Goal: Task Accomplishment & Management: Use online tool/utility

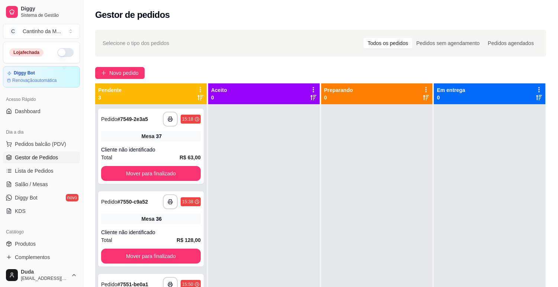
scroll to position [41, 0]
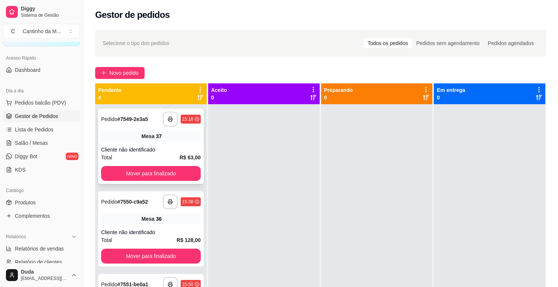
click at [147, 145] on div "**********" at bounding box center [151, 146] width 106 height 75
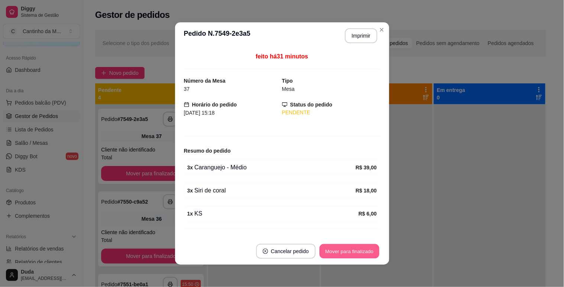
click at [367, 256] on button "Mover para finalizado" at bounding box center [349, 251] width 60 height 15
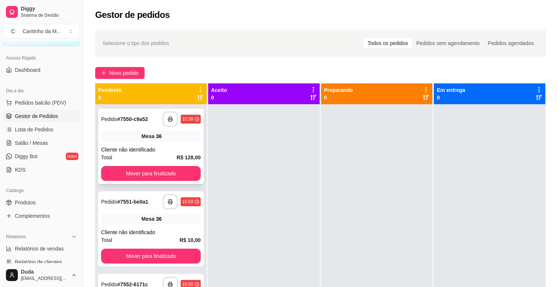
click at [158, 131] on div "Mesa 36" at bounding box center [151, 136] width 100 height 10
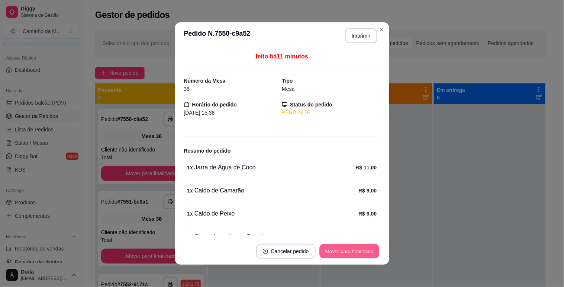
click at [321, 248] on button "Mover para finalizado" at bounding box center [349, 251] width 60 height 15
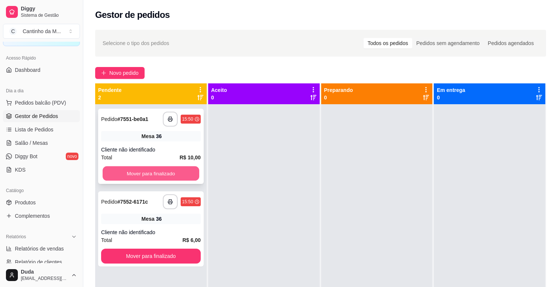
click at [164, 177] on button "Mover para finalizado" at bounding box center [151, 173] width 97 height 15
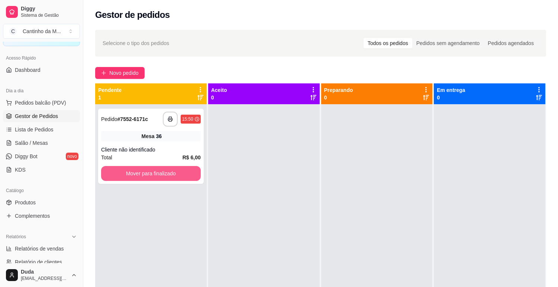
click at [164, 177] on button "Mover para finalizado" at bounding box center [151, 173] width 100 height 15
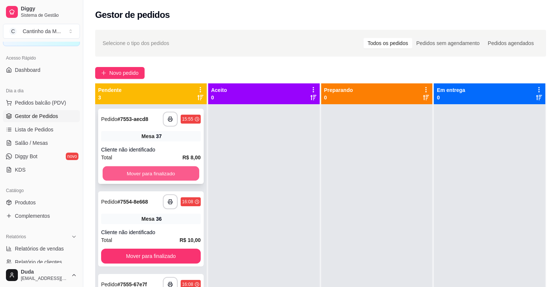
click at [171, 174] on button "Mover para finalizado" at bounding box center [151, 173] width 97 height 15
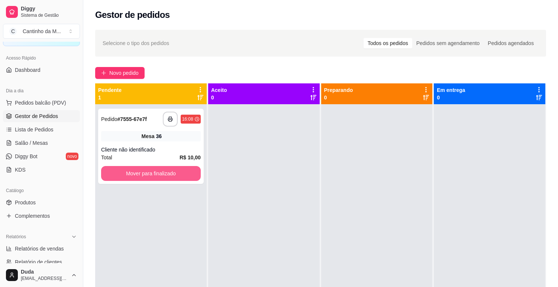
click at [171, 174] on button "Mover para finalizado" at bounding box center [151, 173] width 100 height 15
click at [149, 173] on button "Mover para finalizado" at bounding box center [151, 173] width 97 height 15
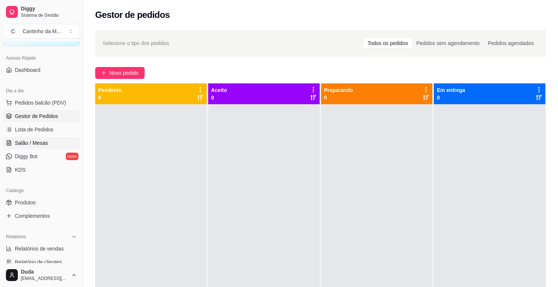
click at [39, 140] on span "Salão / Mesas" at bounding box center [31, 142] width 33 height 7
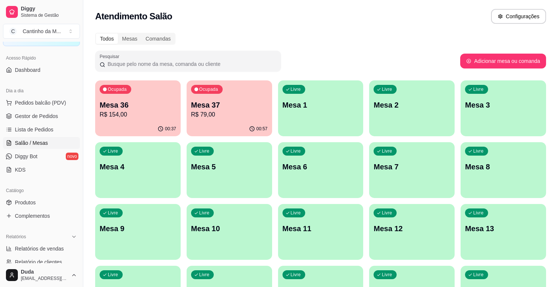
click at [214, 110] on p "R$ 79,00" at bounding box center [229, 114] width 77 height 9
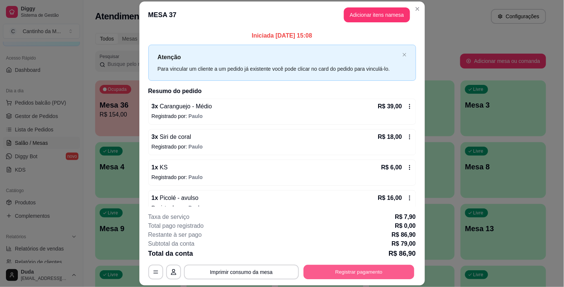
click at [340, 269] on button "Registrar pagamento" at bounding box center [358, 272] width 111 height 15
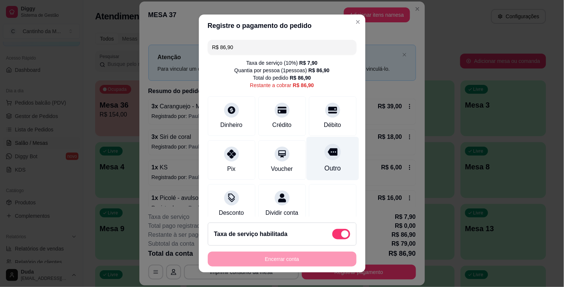
click at [324, 167] on div "Outro" at bounding box center [332, 168] width 16 height 10
type input "R$ 0,00"
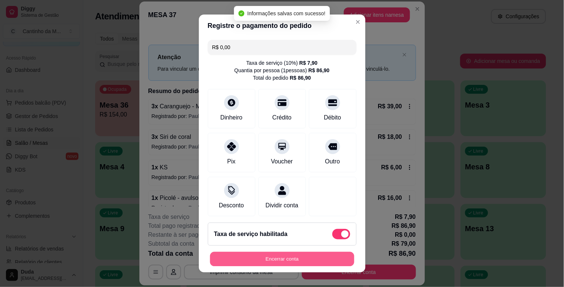
click at [311, 264] on button "Encerrar conta" at bounding box center [282, 259] width 144 height 15
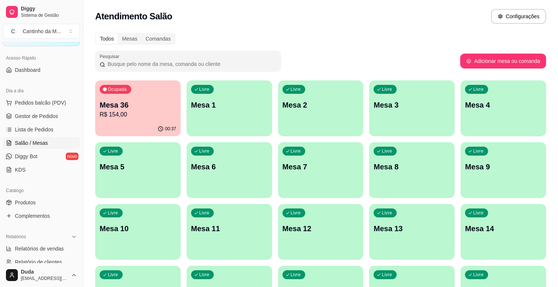
click at [40, 122] on ul "Pedidos balcão (PDV) Gestor de Pedidos Lista de Pedidos Salão / Mesas Diggy Bot…" at bounding box center [41, 136] width 77 height 79
click at [31, 126] on span "Lista de Pedidos" at bounding box center [34, 129] width 39 height 7
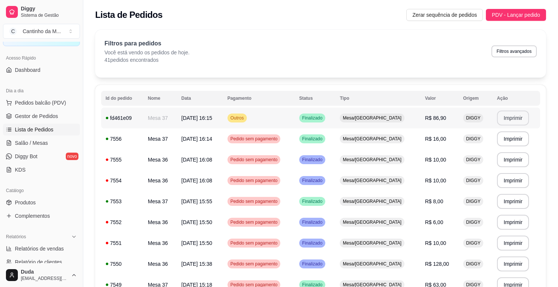
click at [500, 114] on button "Imprimir" at bounding box center [513, 117] width 32 height 15
click at [24, 145] on span "Salão / Mesas" at bounding box center [31, 142] width 33 height 7
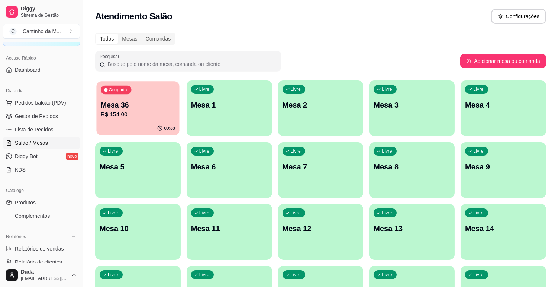
click at [145, 114] on p "R$ 154,00" at bounding box center [138, 114] width 74 height 9
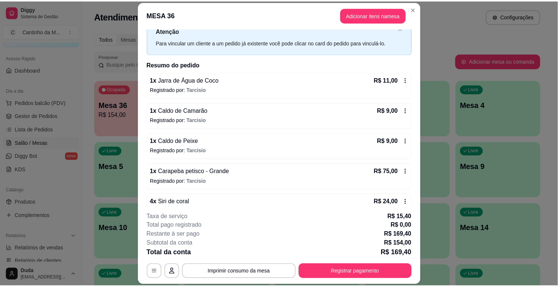
scroll to position [12, 0]
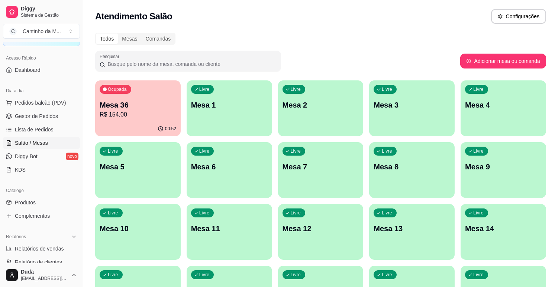
click at [115, 108] on p "Mesa 36" at bounding box center [138, 105] width 77 height 10
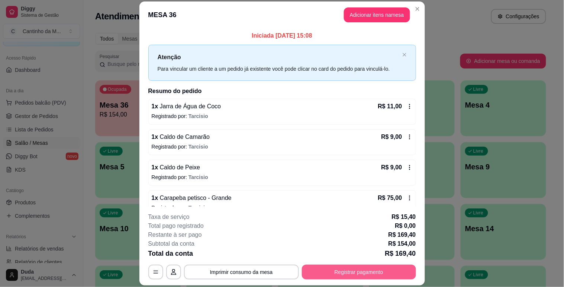
click at [365, 274] on button "Registrar pagamento" at bounding box center [359, 271] width 114 height 15
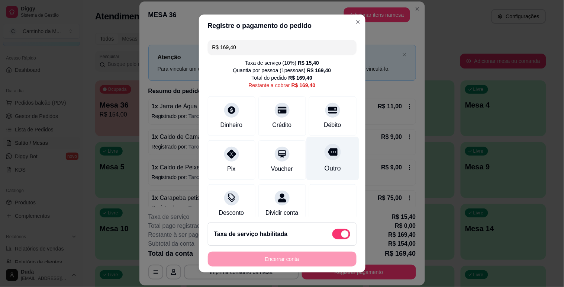
click at [324, 169] on div "Outro" at bounding box center [332, 168] width 16 height 10
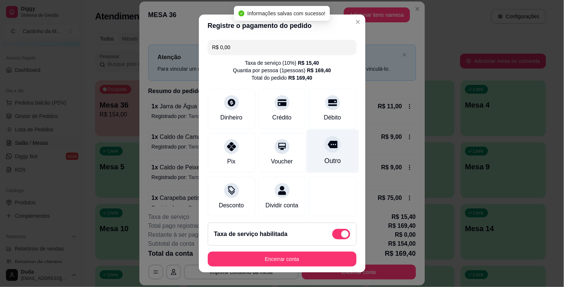
type input "R$ 0,00"
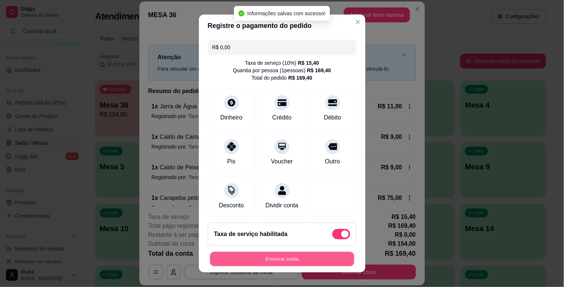
click at [312, 257] on button "Encerrar conta" at bounding box center [282, 259] width 144 height 15
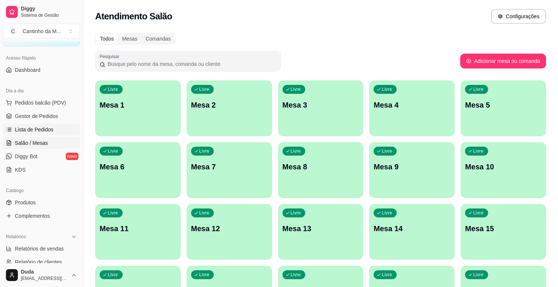
click at [36, 131] on span "Lista de Pedidos" at bounding box center [34, 129] width 39 height 7
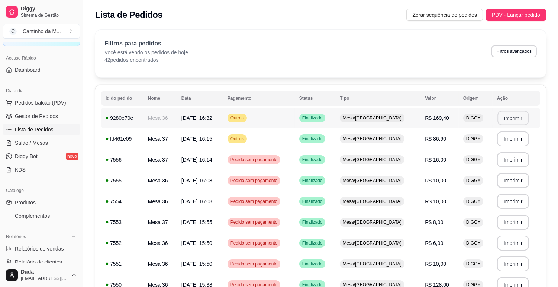
click at [517, 118] on button "Imprimir" at bounding box center [513, 118] width 31 height 15
